Goal: Task Accomplishment & Management: Use online tool/utility

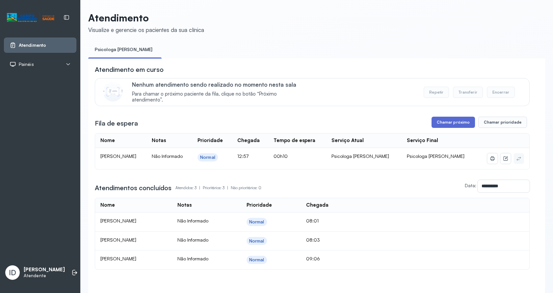
click at [456, 128] on button "Chamar próximo" at bounding box center [452, 121] width 43 height 11
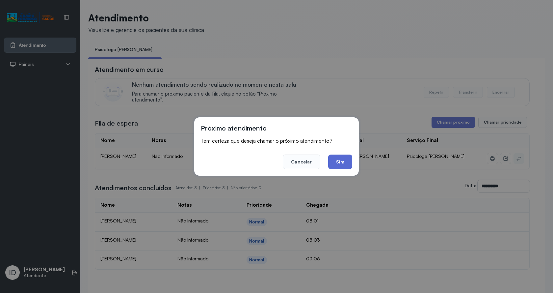
click at [333, 163] on button "Sim" at bounding box center [340, 161] width 24 height 14
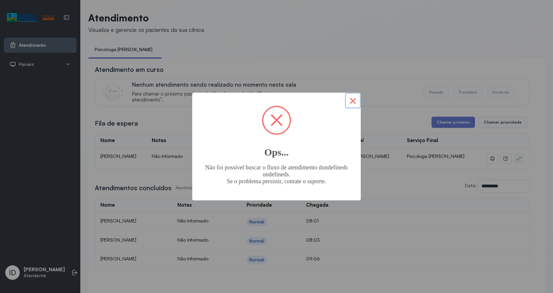
click at [354, 100] on button "×" at bounding box center [353, 100] width 16 height 16
click at [355, 102] on button "×" at bounding box center [353, 100] width 16 height 16
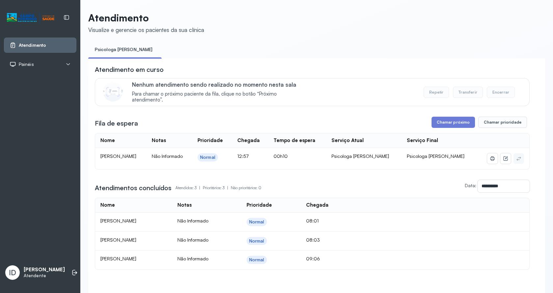
click at [417, 123] on div "Fila de espera Chamar próximo Chamar prioridade" at bounding box center [312, 121] width 435 height 11
click at [440, 126] on button "Chamar próximo" at bounding box center [452, 121] width 43 height 11
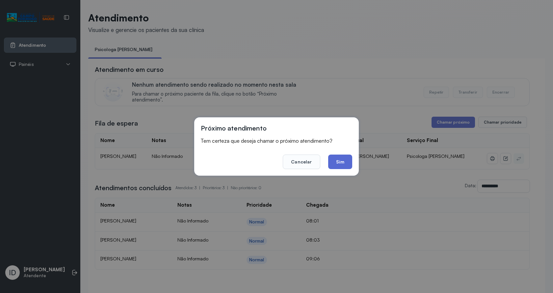
click at [351, 160] on button "Sim" at bounding box center [340, 161] width 24 height 14
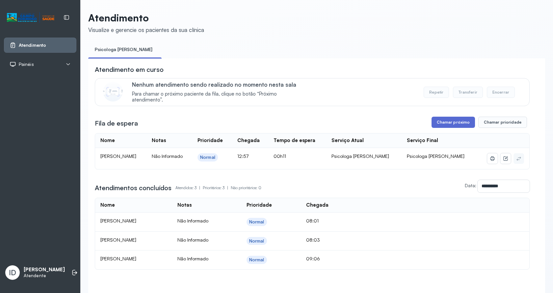
click at [458, 124] on button "Chamar próximo" at bounding box center [452, 121] width 43 height 11
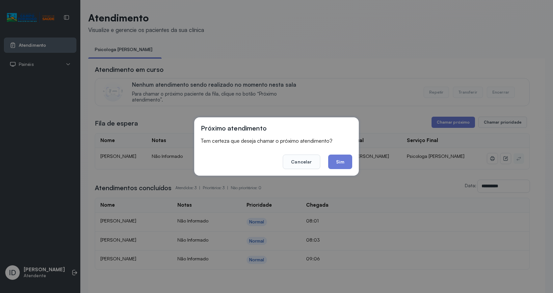
click at [337, 170] on div "Próximo atendimento Tem certeza que deseja chamar o próximo atendimento? Cancel…" at bounding box center [276, 146] width 165 height 58
click at [343, 157] on button "Sim" at bounding box center [340, 161] width 24 height 14
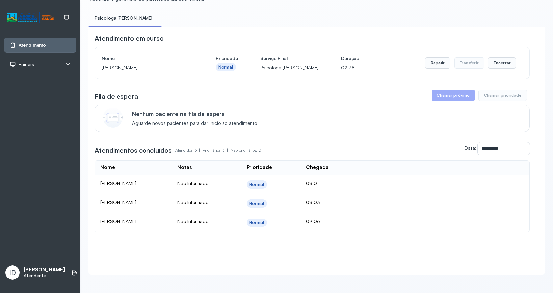
scroll to position [38, 0]
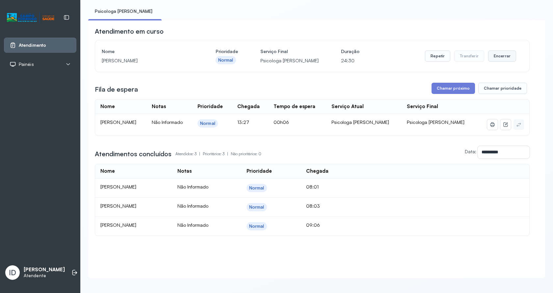
click at [503, 56] on button "Encerrar" at bounding box center [502, 55] width 28 height 11
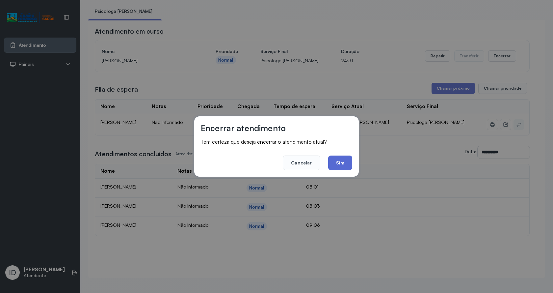
click at [338, 156] on button "Sim" at bounding box center [340, 162] width 24 height 14
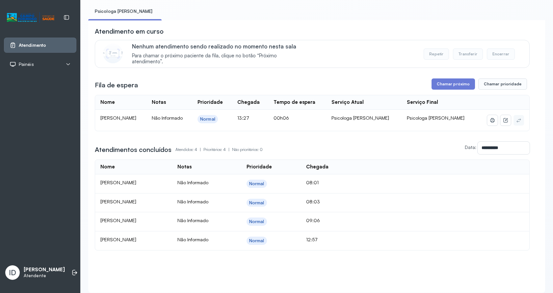
scroll to position [0, 0]
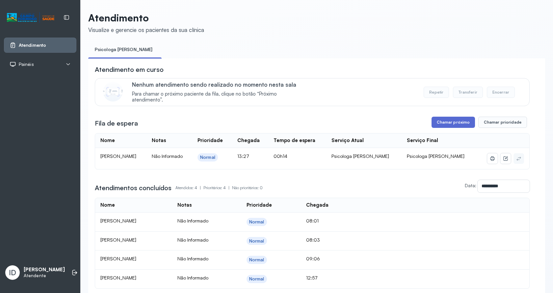
click at [454, 127] on button "Chamar próximo" at bounding box center [452, 121] width 43 height 11
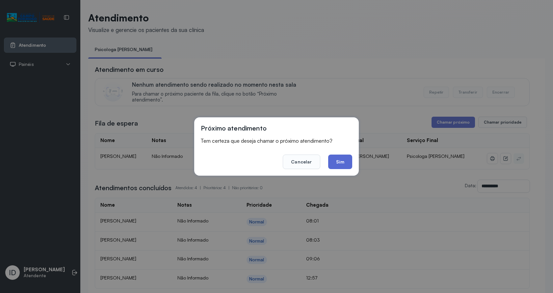
click at [341, 164] on button "Sim" at bounding box center [340, 161] width 24 height 14
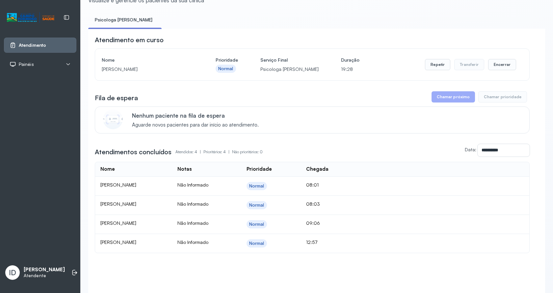
scroll to position [57, 0]
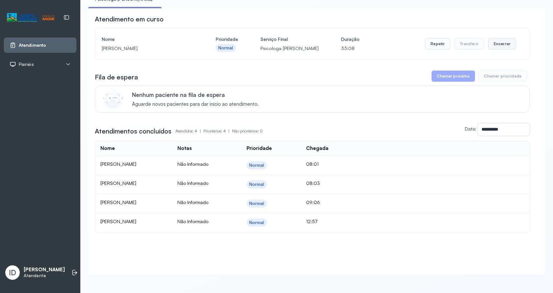
click at [499, 38] on button "Encerrar" at bounding box center [502, 43] width 28 height 11
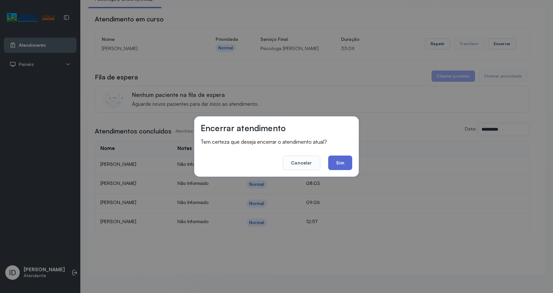
click at [338, 159] on button "Sim" at bounding box center [340, 162] width 24 height 14
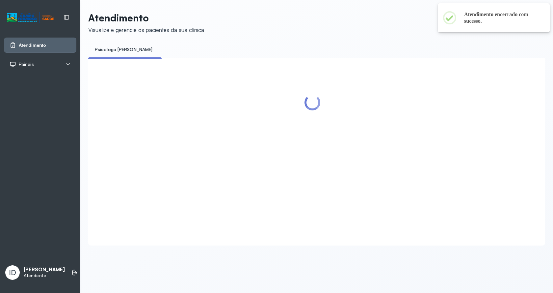
scroll to position [0, 0]
